Goal: Navigation & Orientation: Find specific page/section

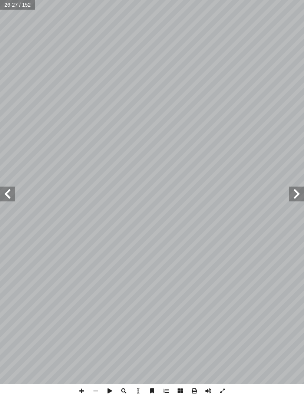
click at [297, 192] on span at bounding box center [297, 194] width 15 height 15
click at [295, 195] on span at bounding box center [297, 194] width 15 height 15
click at [11, 192] on span at bounding box center [7, 194] width 15 height 15
click at [13, 193] on span at bounding box center [7, 194] width 15 height 15
click at [11, 193] on span at bounding box center [7, 194] width 15 height 15
